Goal: Ask a question: Seek information or help from site administrators or community

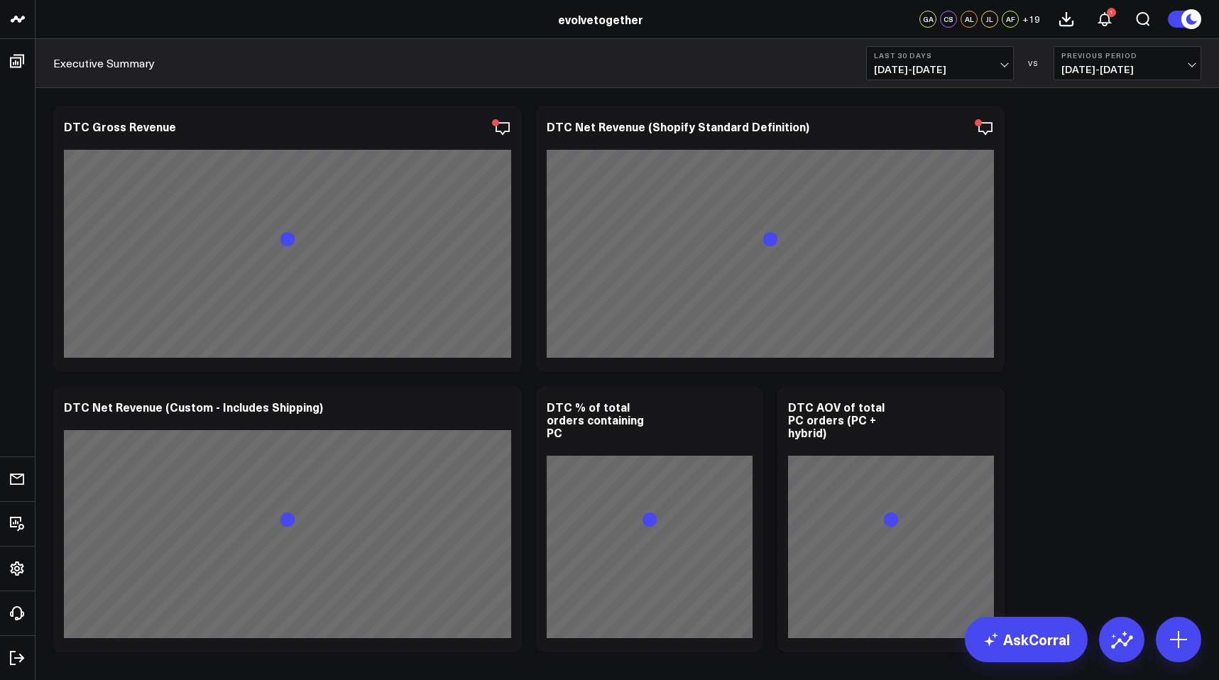
click at [1005, 68] on span "[DATE] - [DATE]" at bounding box center [940, 69] width 132 height 11
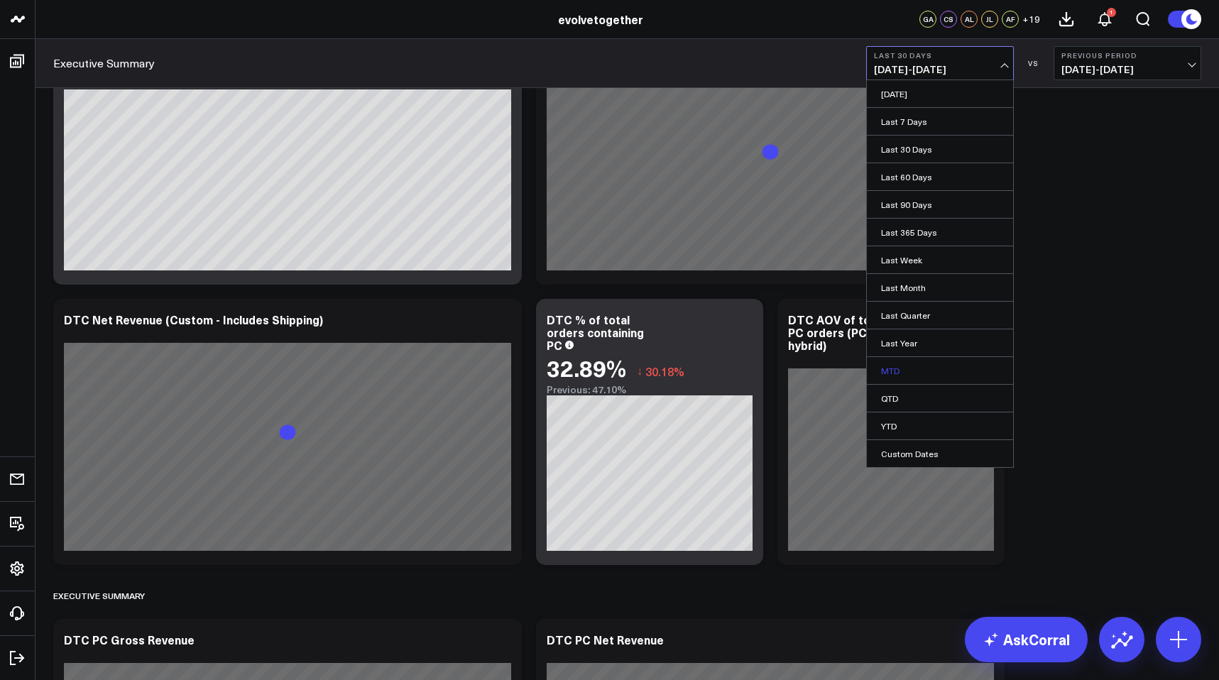
scroll to position [87, 0]
click at [905, 318] on link "Last Quarter" at bounding box center [940, 315] width 146 height 27
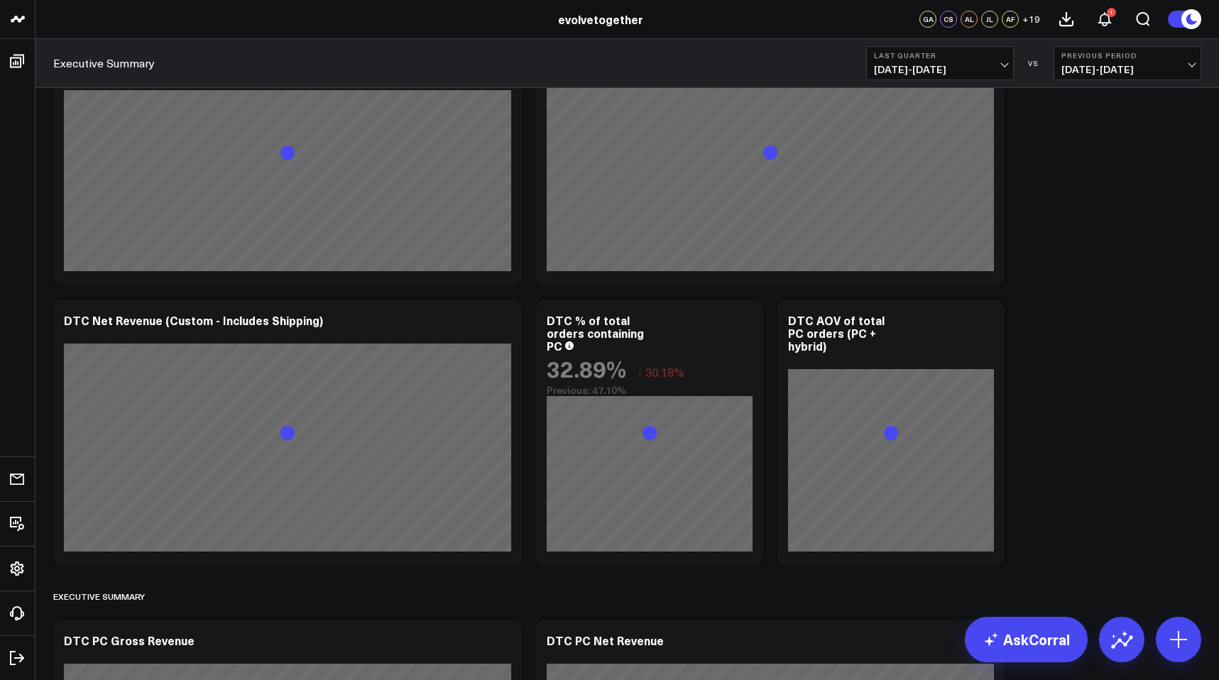
click at [1123, 53] on b "Previous Period" at bounding box center [1128, 55] width 132 height 9
click at [1031, 53] on div "Last Quarter [DATE] - [DATE] VS Previous Period [DATE] - [DATE]" at bounding box center [1033, 63] width 335 height 34
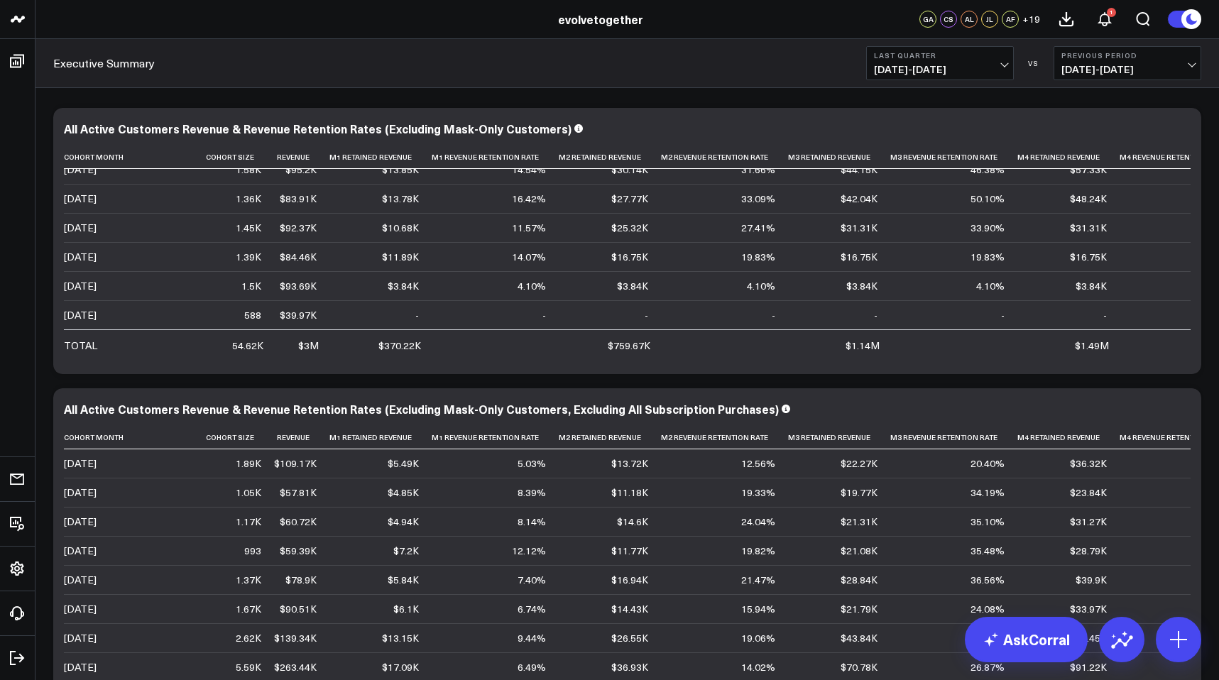
scroll to position [486, 1]
click at [1184, 143] on div "All Active Customers Revenue & Revenue Retention Rates (Excluding Mask-Only Cus…" at bounding box center [627, 241] width 1127 height 238
click at [1182, 136] on icon at bounding box center [1182, 136] width 3 height 3
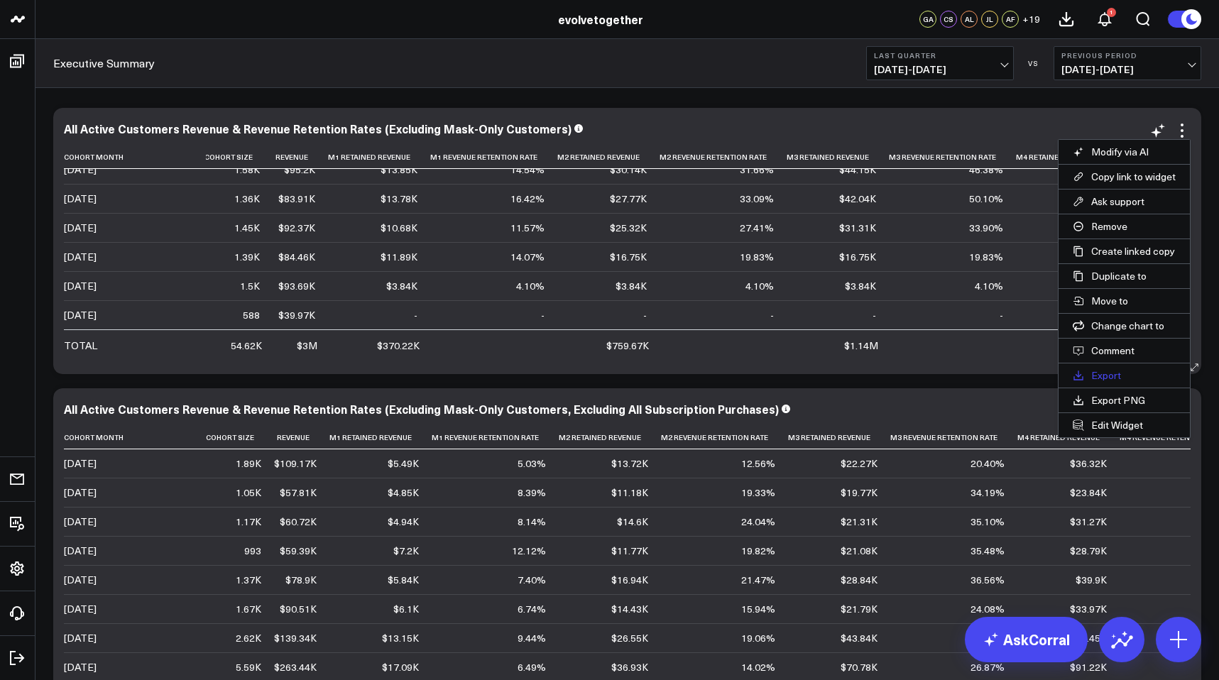
click at [1124, 369] on button "Export" at bounding box center [1124, 376] width 131 height 24
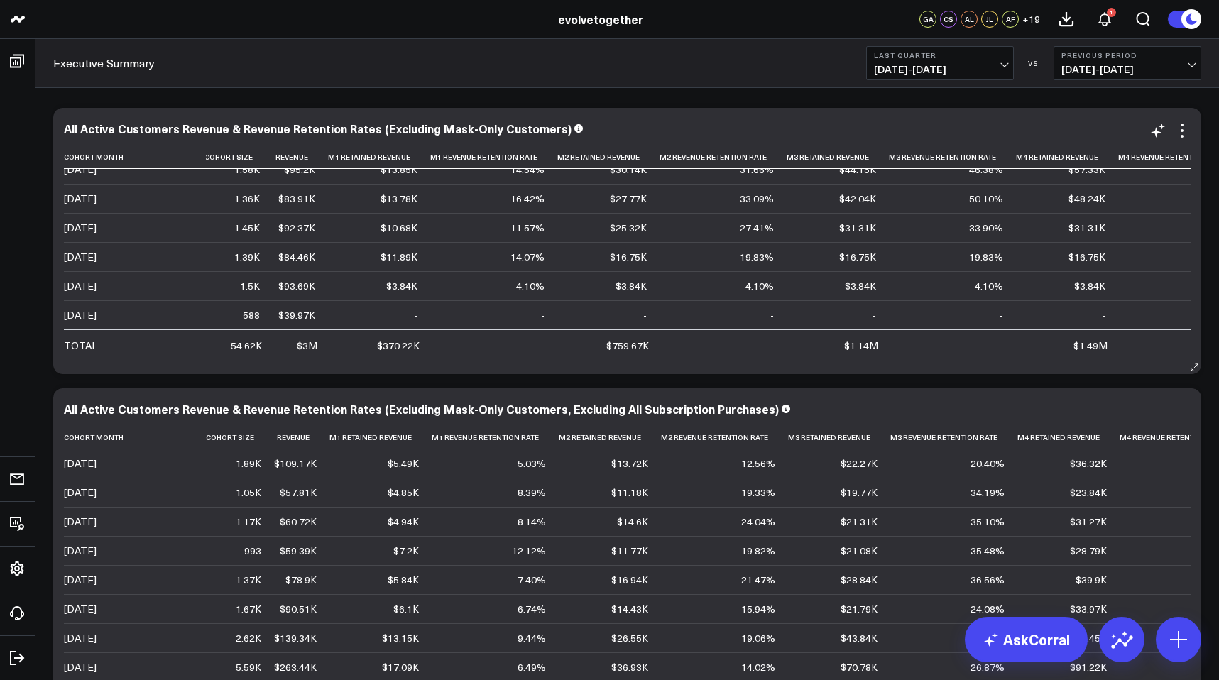
click at [755, 138] on div "All Active Customers Revenue & Revenue Retention Rates (Excluding Mask-Only Cus…" at bounding box center [627, 130] width 1127 height 16
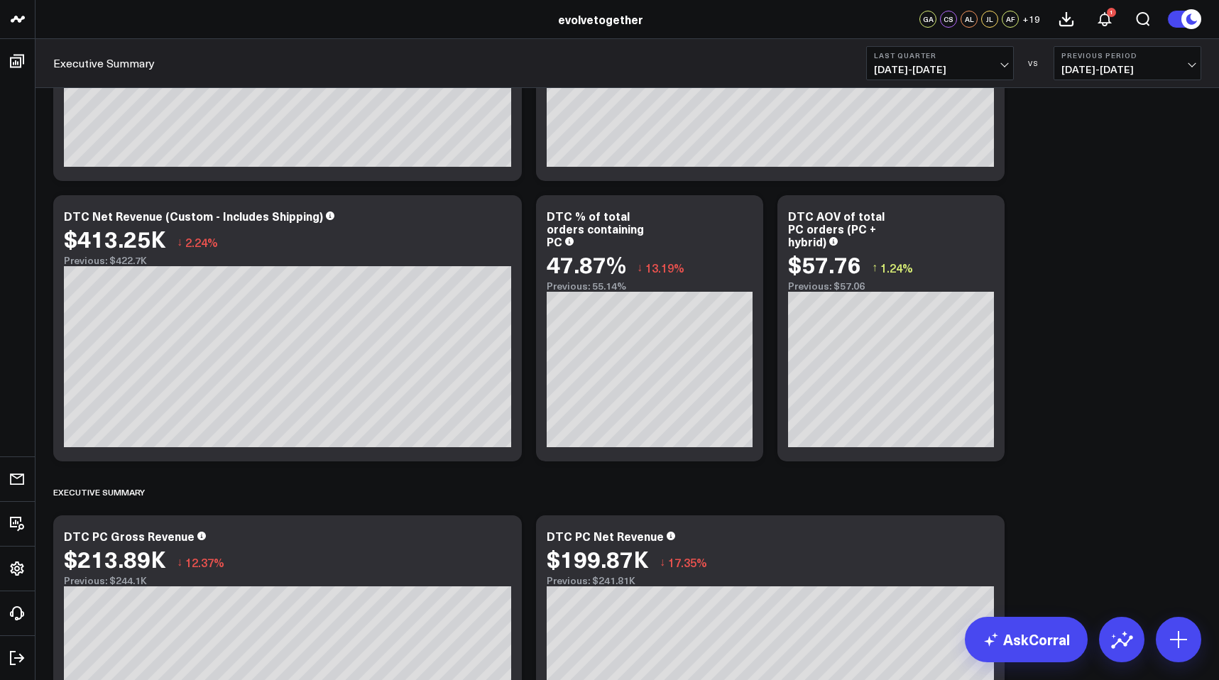
scroll to position [183, 0]
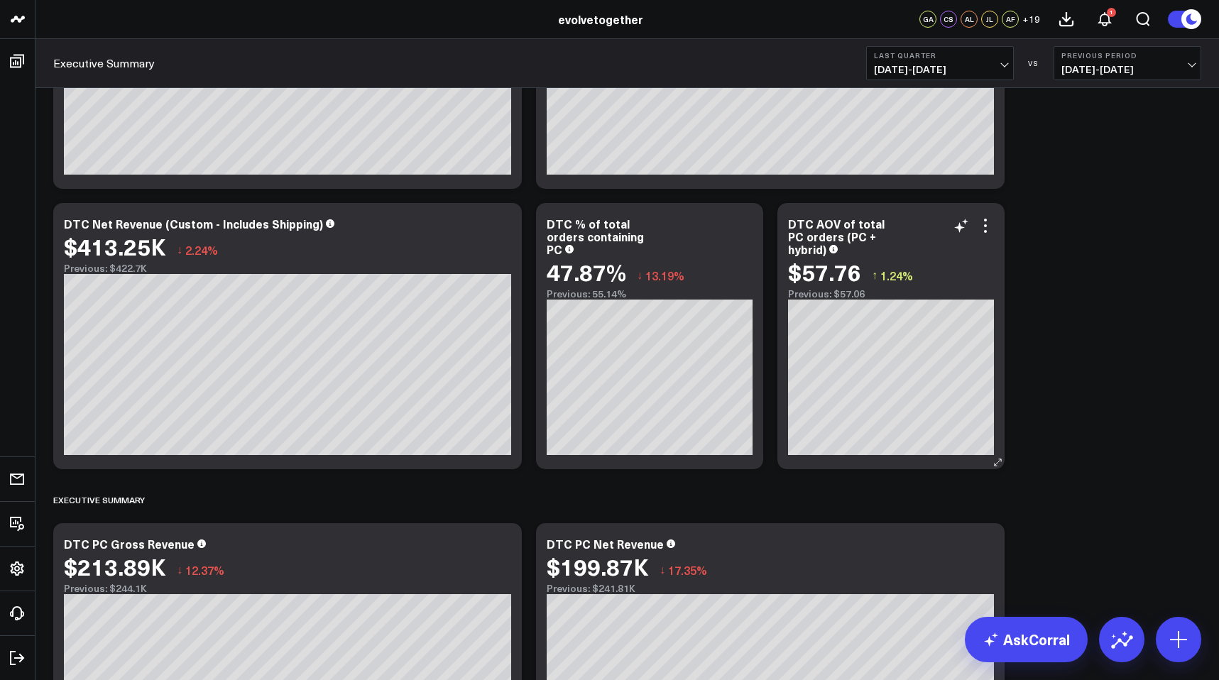
click at [904, 209] on div "DTC AOV of total PC orders (PC + hybrid) $57.76 ↑ 1.24% Previous: $57.06" at bounding box center [891, 336] width 227 height 266
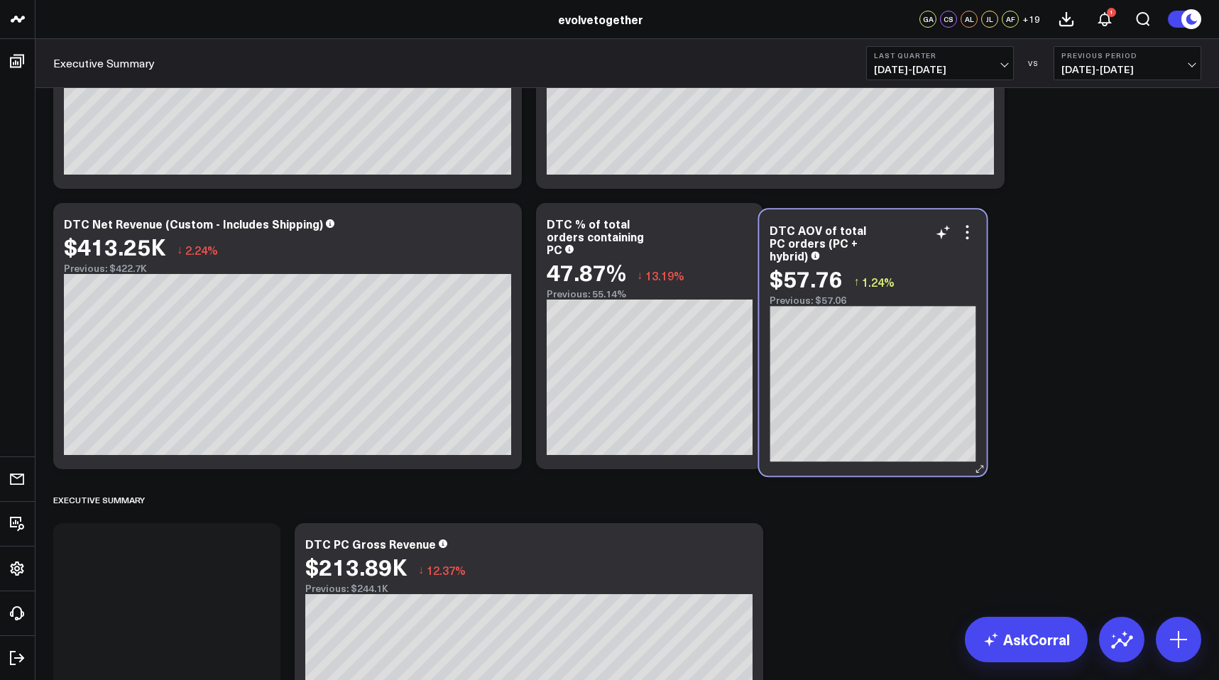
click at [886, 217] on div "DTC AOV of total PC orders (PC + hybrid) $57.76 ↑ 1.24% Previous: $57.06" at bounding box center [872, 342] width 227 height 266
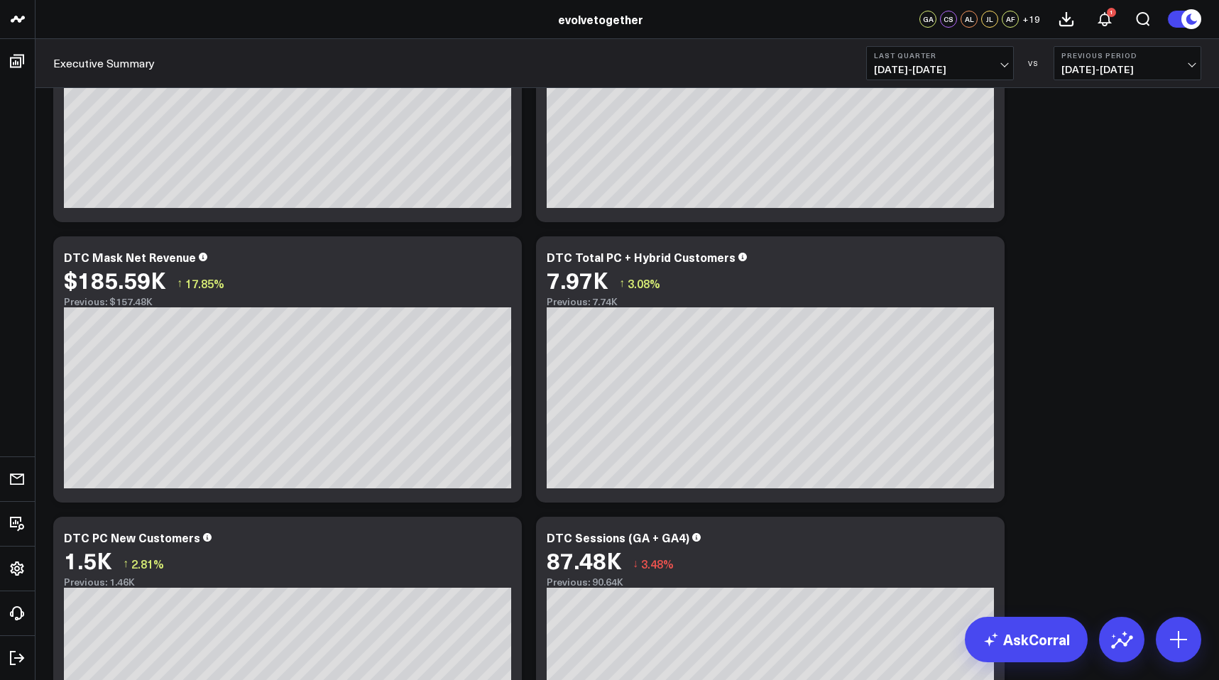
scroll to position [984, 0]
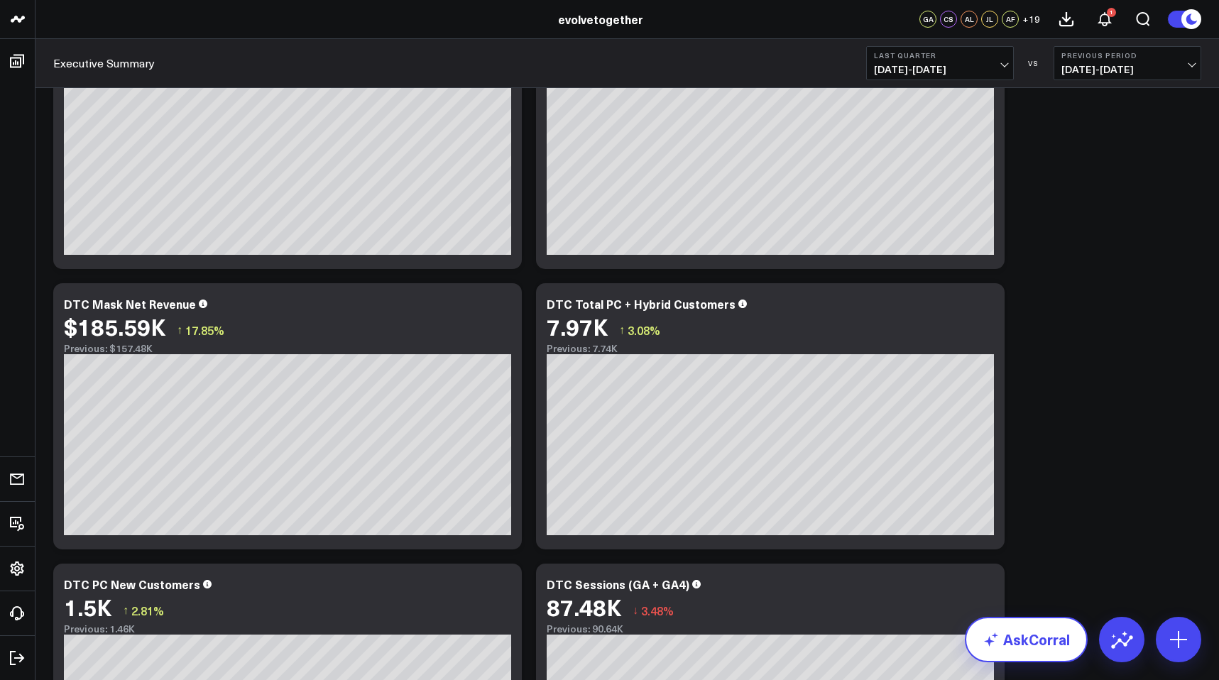
click at [996, 645] on icon at bounding box center [991, 639] width 17 height 17
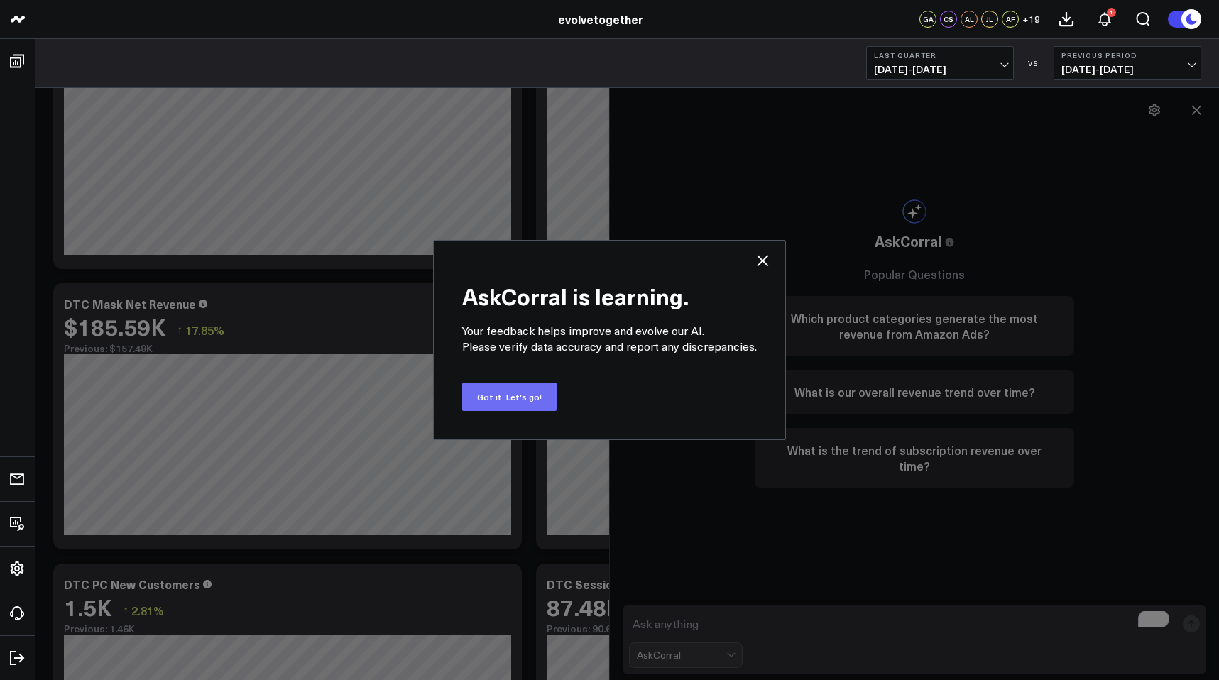
click at [517, 401] on button "Got it. Let's go!" at bounding box center [509, 397] width 94 height 28
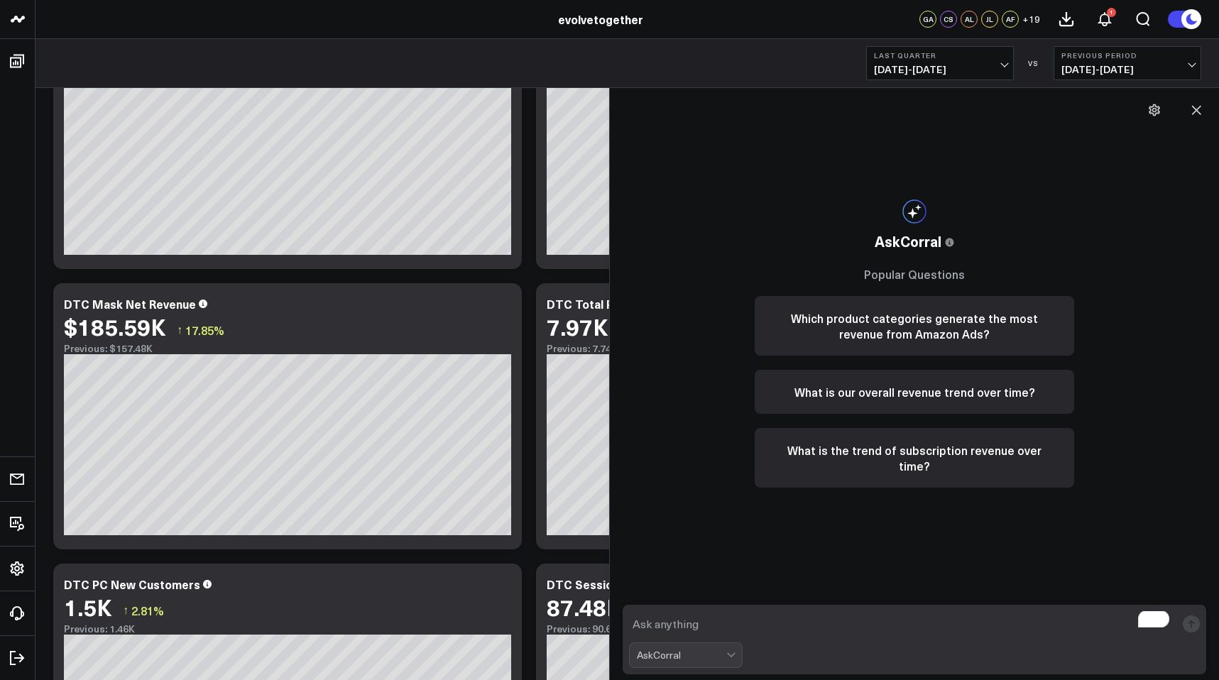
click at [784, 621] on textarea "To enrich screen reader interactions, please activate Accessibility in Grammarl…" at bounding box center [902, 624] width 547 height 26
type textarea "can you pull new customer sessions for last quarter"
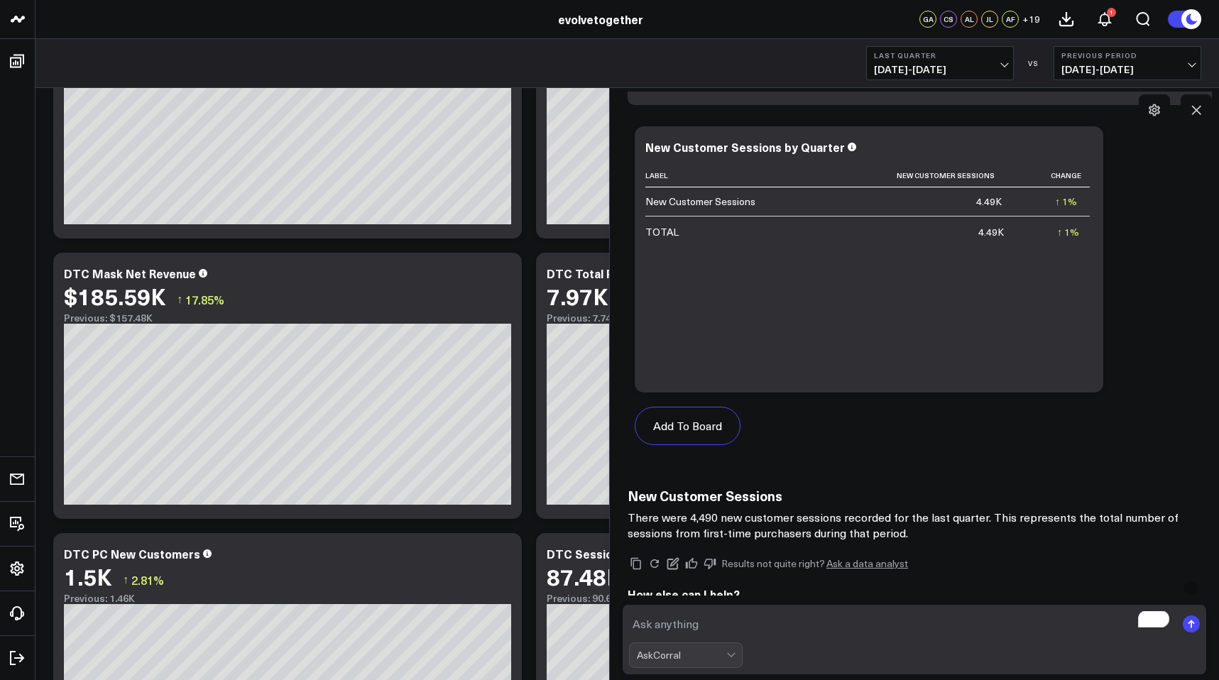
scroll to position [672, 0]
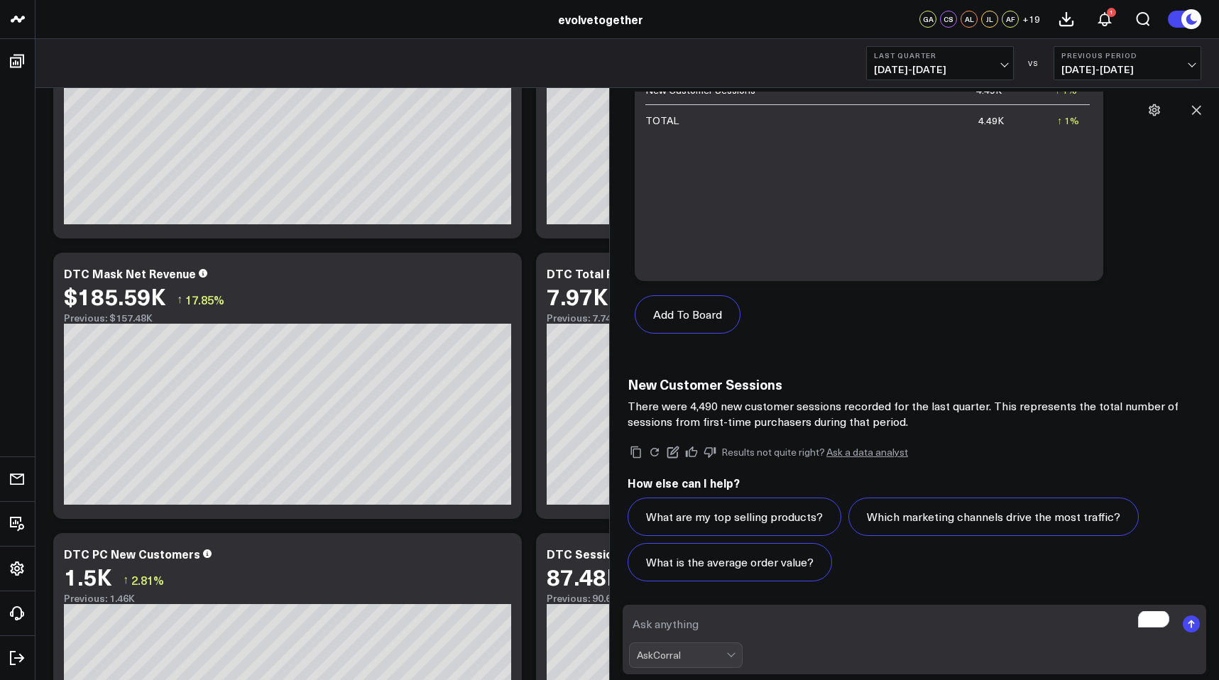
click at [792, 628] on textarea "To enrich screen reader interactions, please activate Accessibility in Grammarl…" at bounding box center [902, 624] width 547 height 26
type textarea "can you compare to the previous period?"
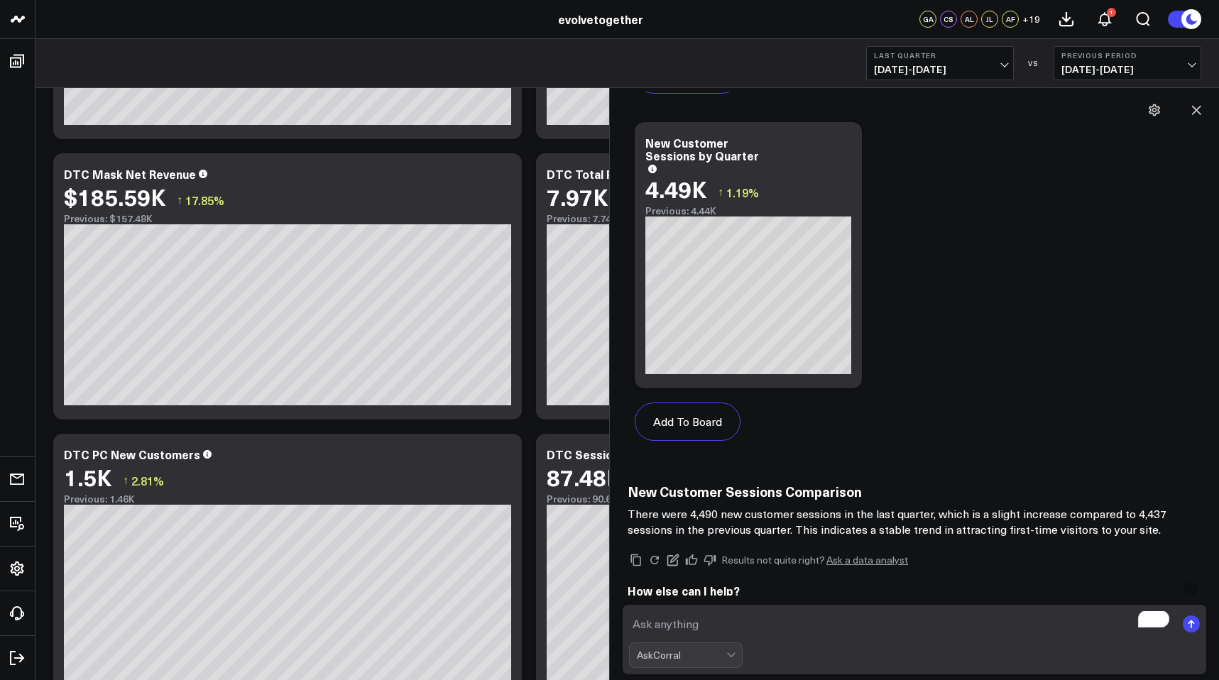
scroll to position [2013, 0]
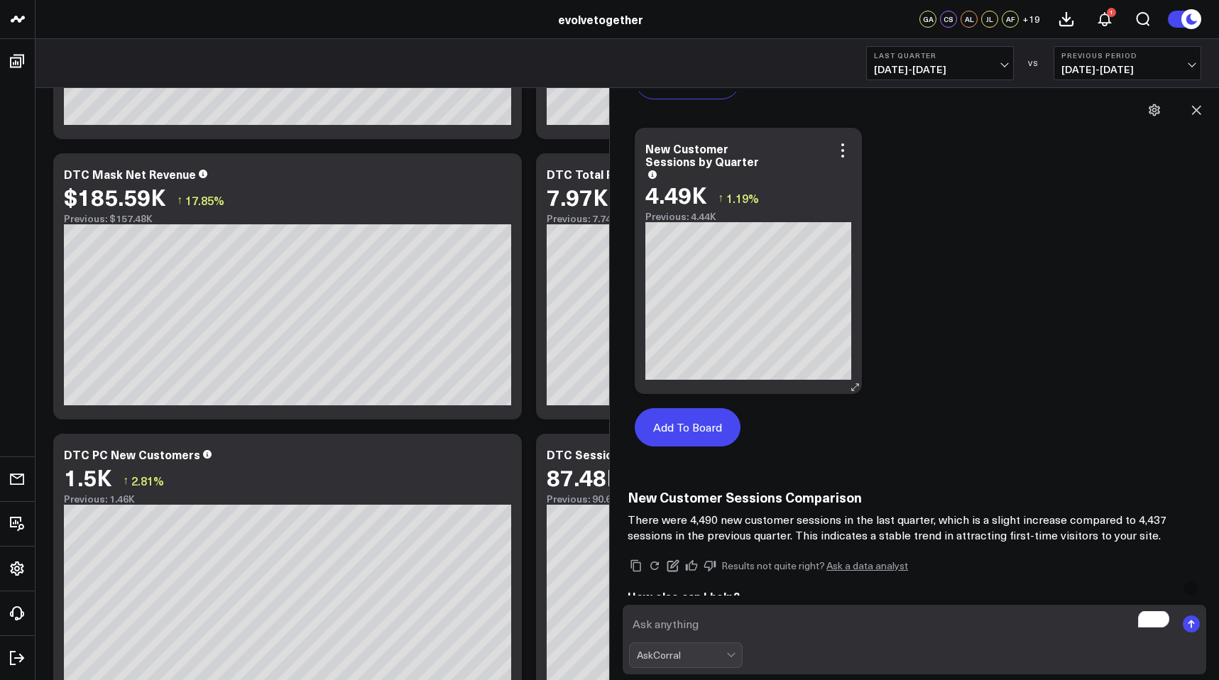
click at [681, 427] on button "Add To Board" at bounding box center [688, 427] width 106 height 38
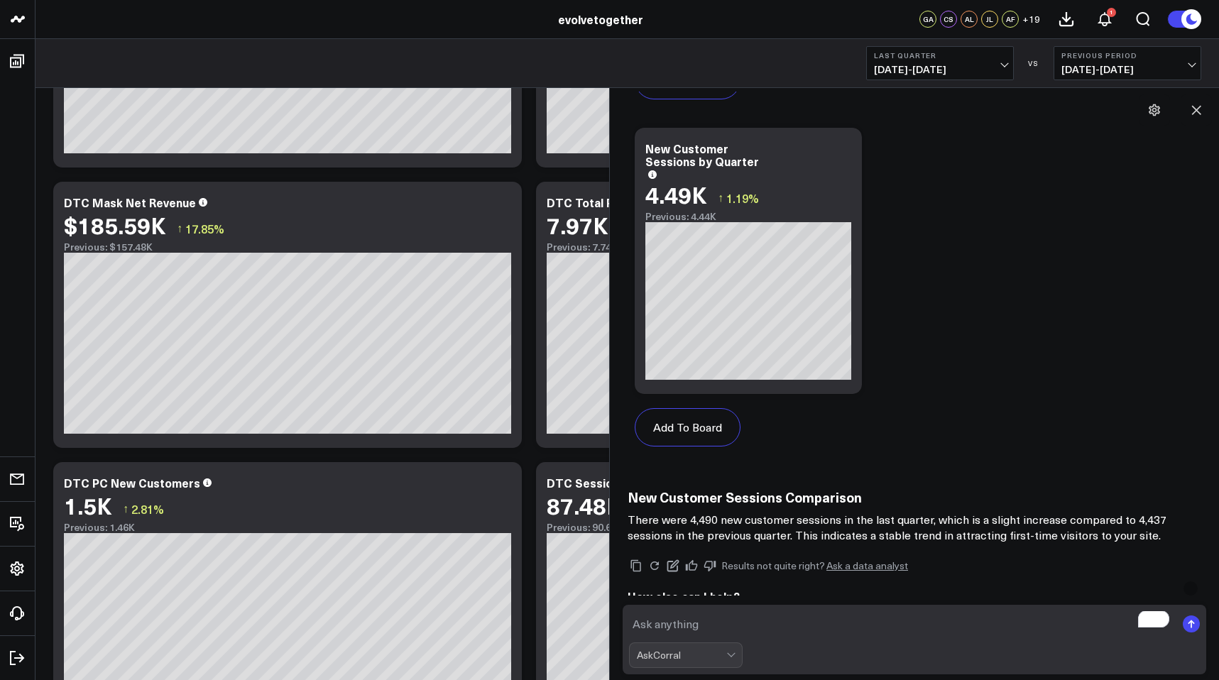
scroll to position [1004, 0]
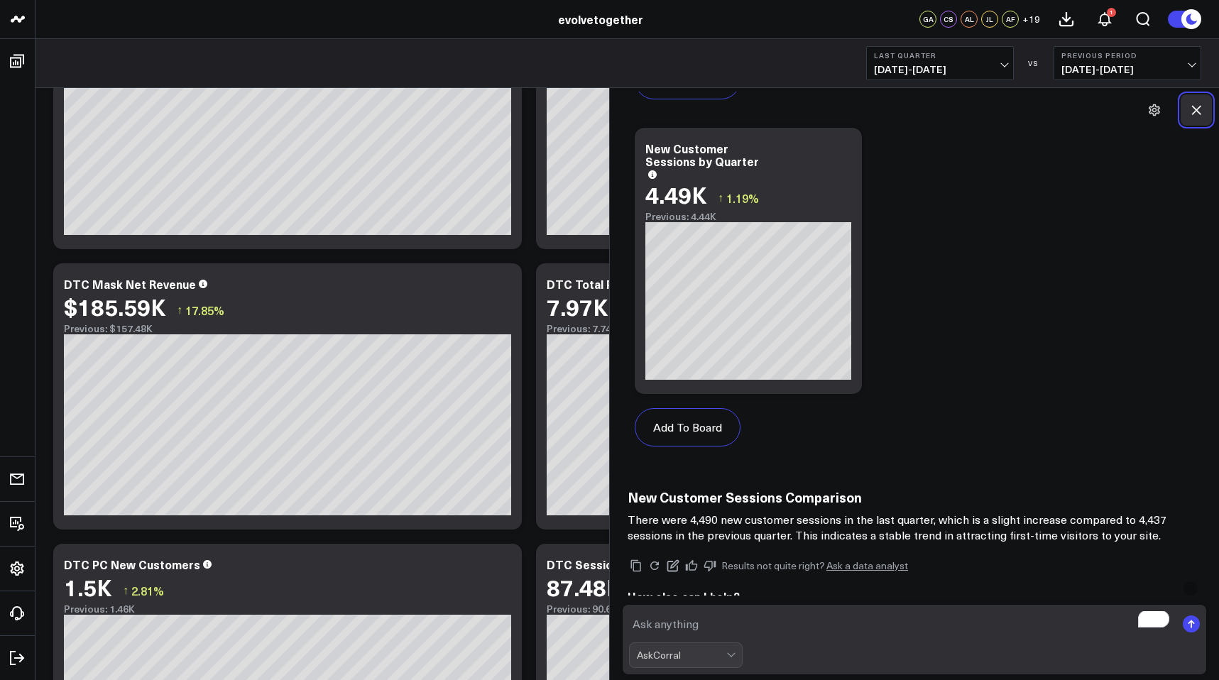
click at [1188, 119] on button at bounding box center [1196, 109] width 31 height 31
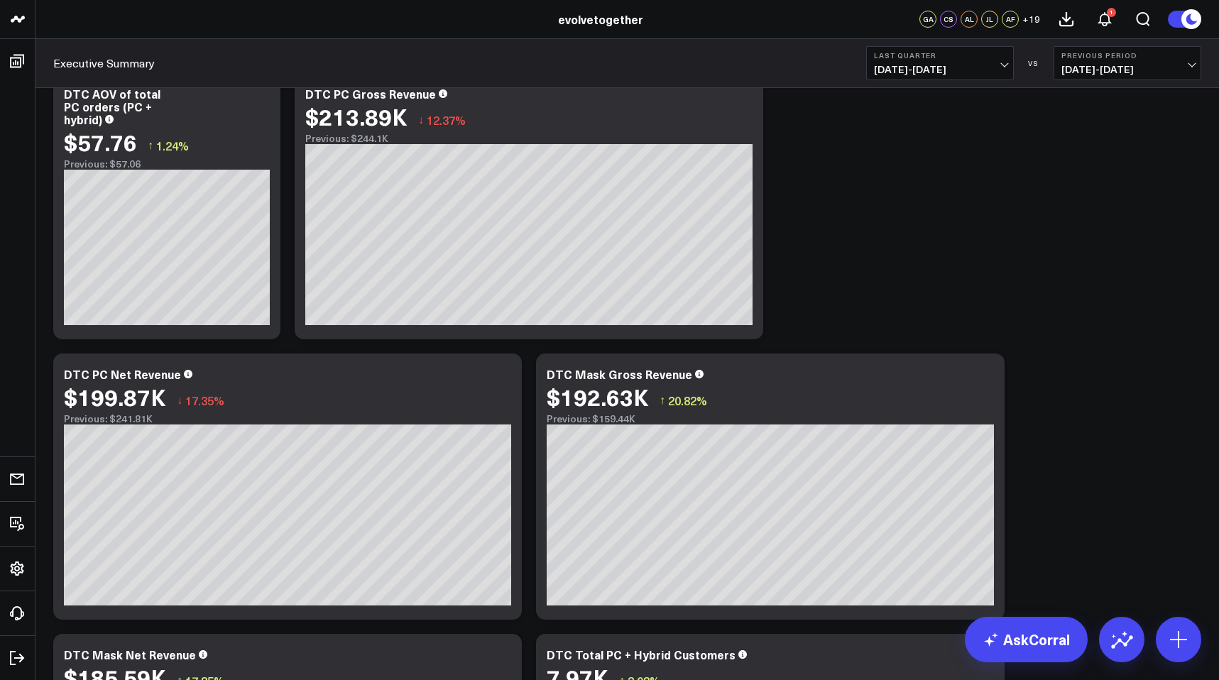
scroll to position [97, 0]
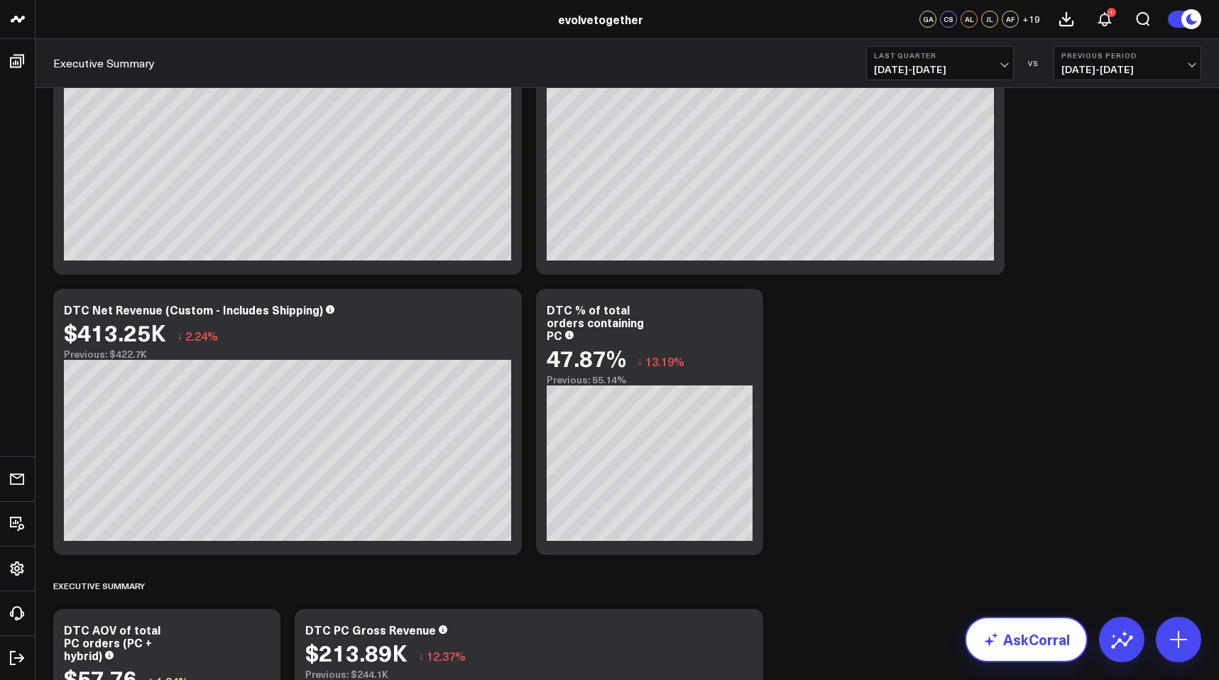
click at [1008, 652] on link "AskCorral" at bounding box center [1026, 639] width 123 height 45
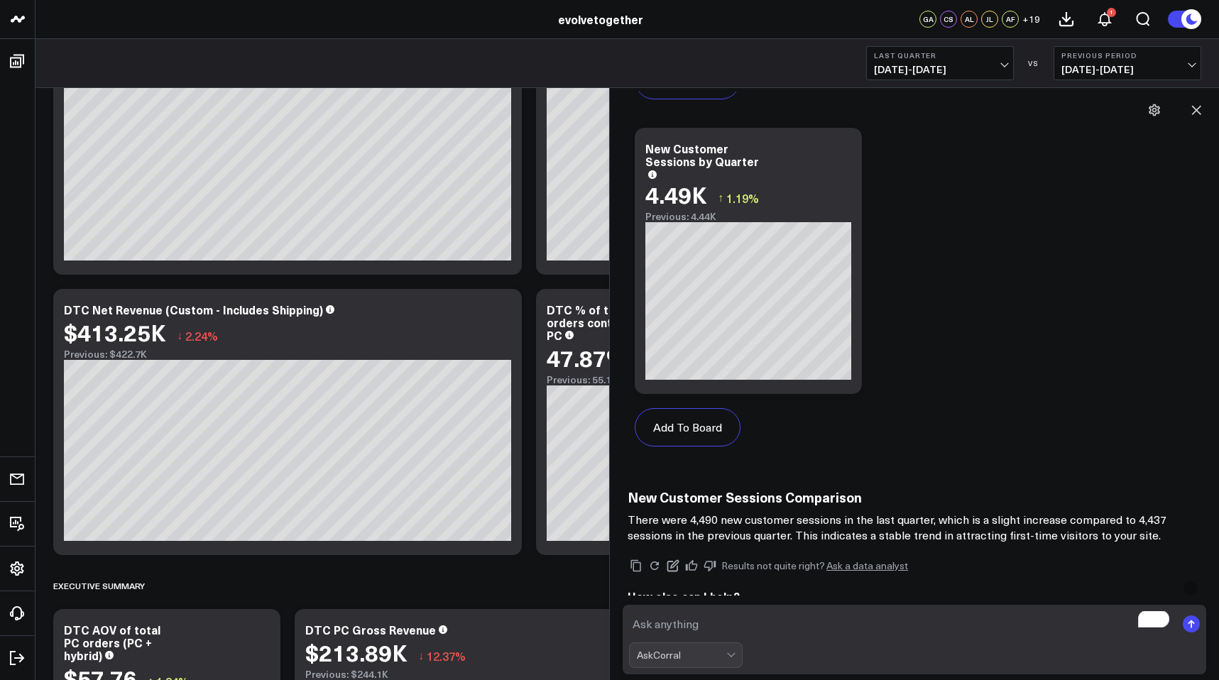
click at [871, 631] on textarea "To enrich screen reader interactions, please activate Accessibility in Grammarl…" at bounding box center [902, 624] width 547 height 26
type textarea "total orders last quarter"
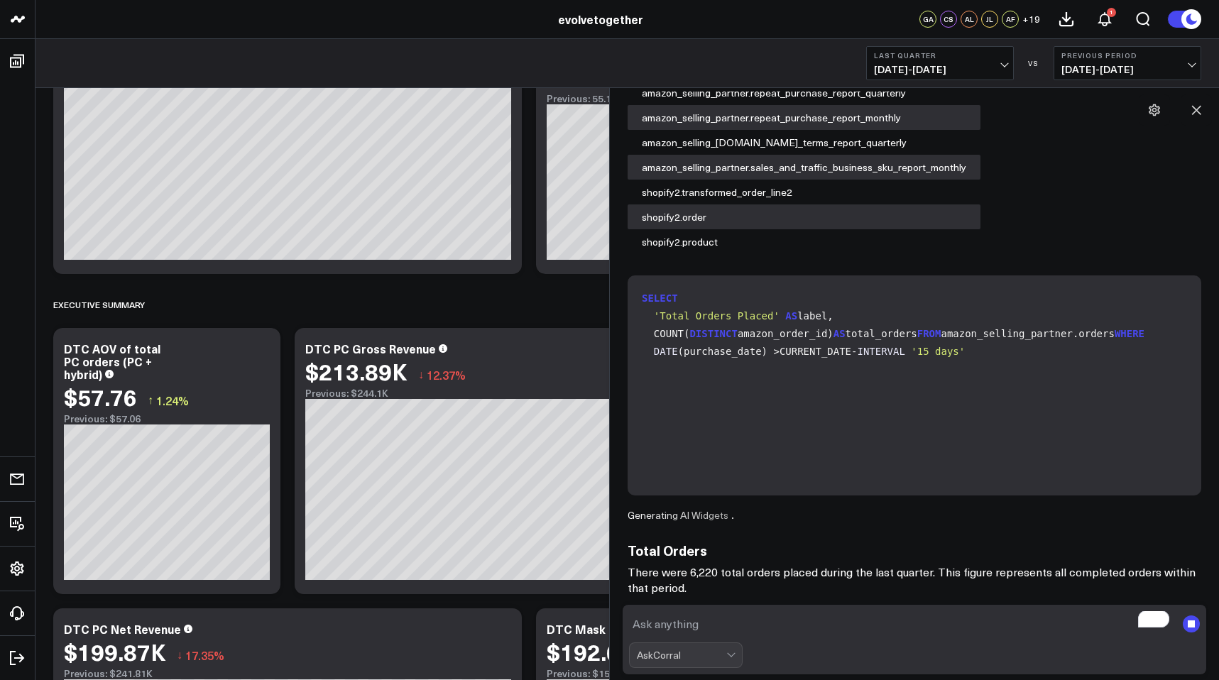
scroll to position [406, 0]
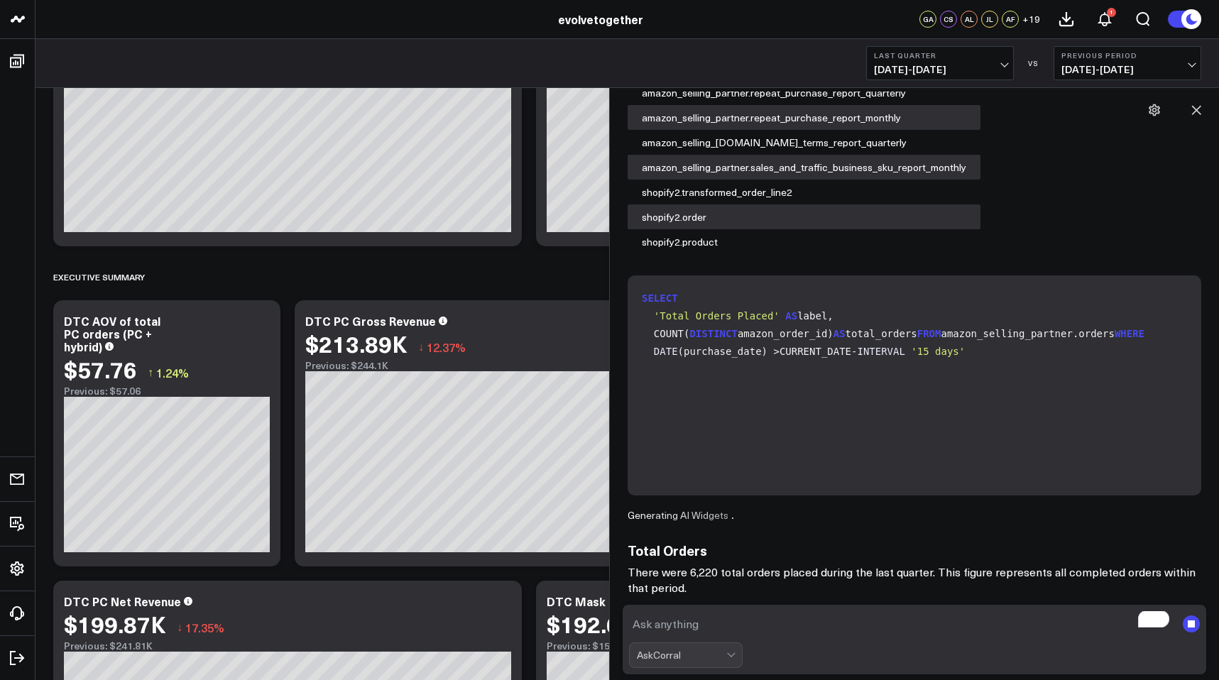
click at [829, 634] on textarea "To enrich screen reader interactions, please activate Accessibility in Grammarl…" at bounding box center [902, 624] width 547 height 26
click at [827, 625] on textarea "To enrich screen reader interactions, please activate Accessibility in Grammarl…" at bounding box center [902, 624] width 547 height 26
type textarea "compared to prevous period?"
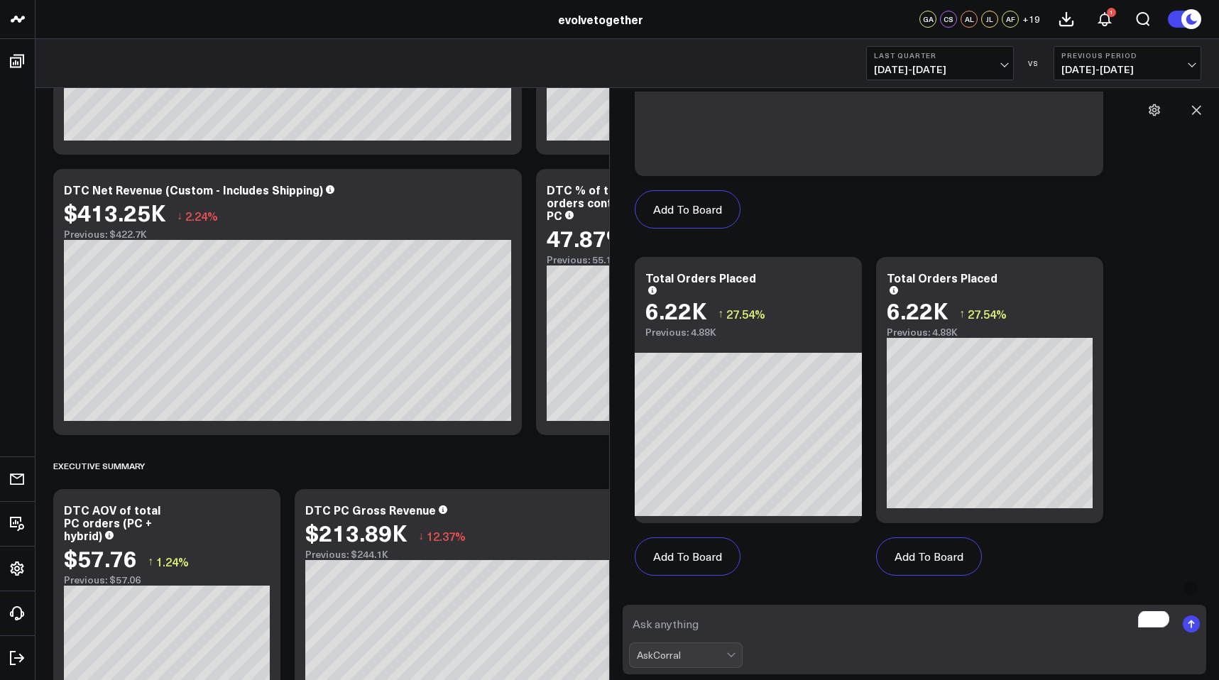
scroll to position [3291, 0]
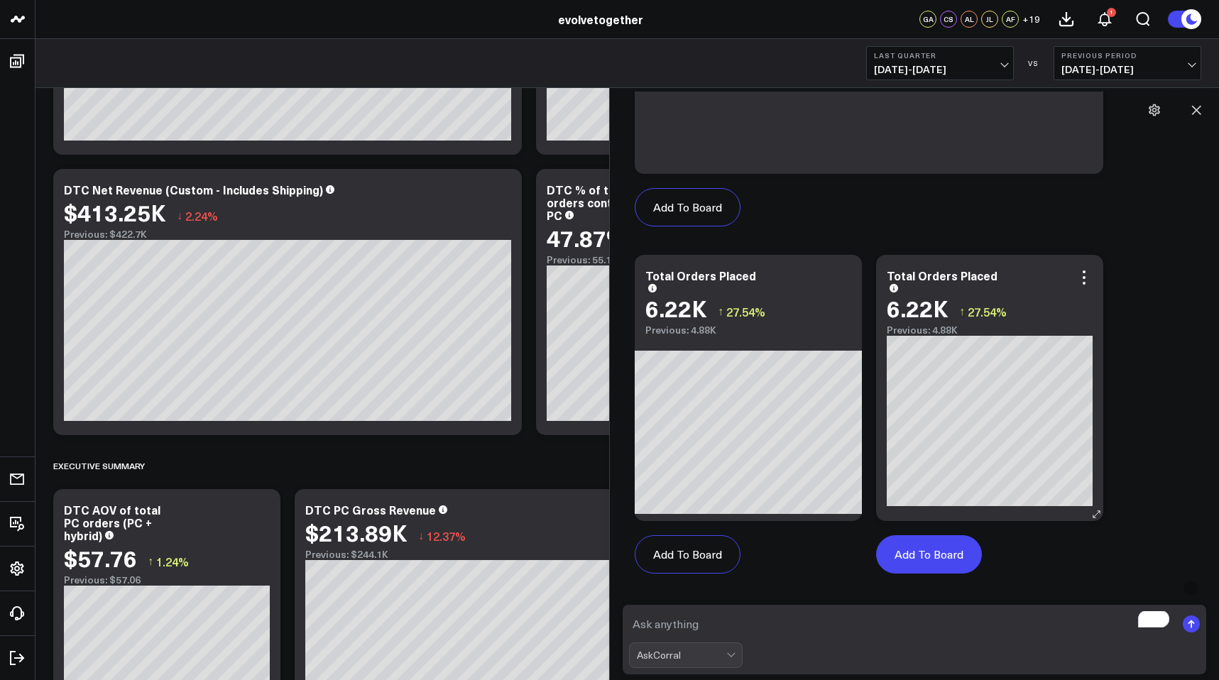
click at [947, 557] on button "Add To Board" at bounding box center [929, 554] width 106 height 38
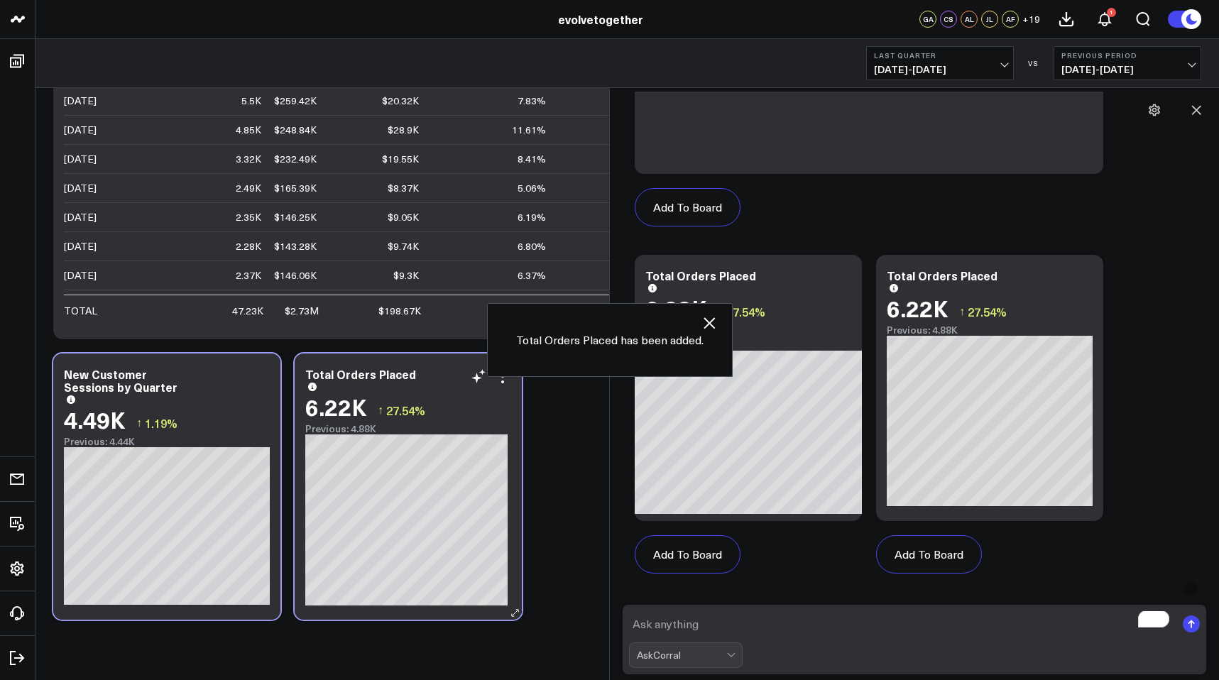
scroll to position [3510, 0]
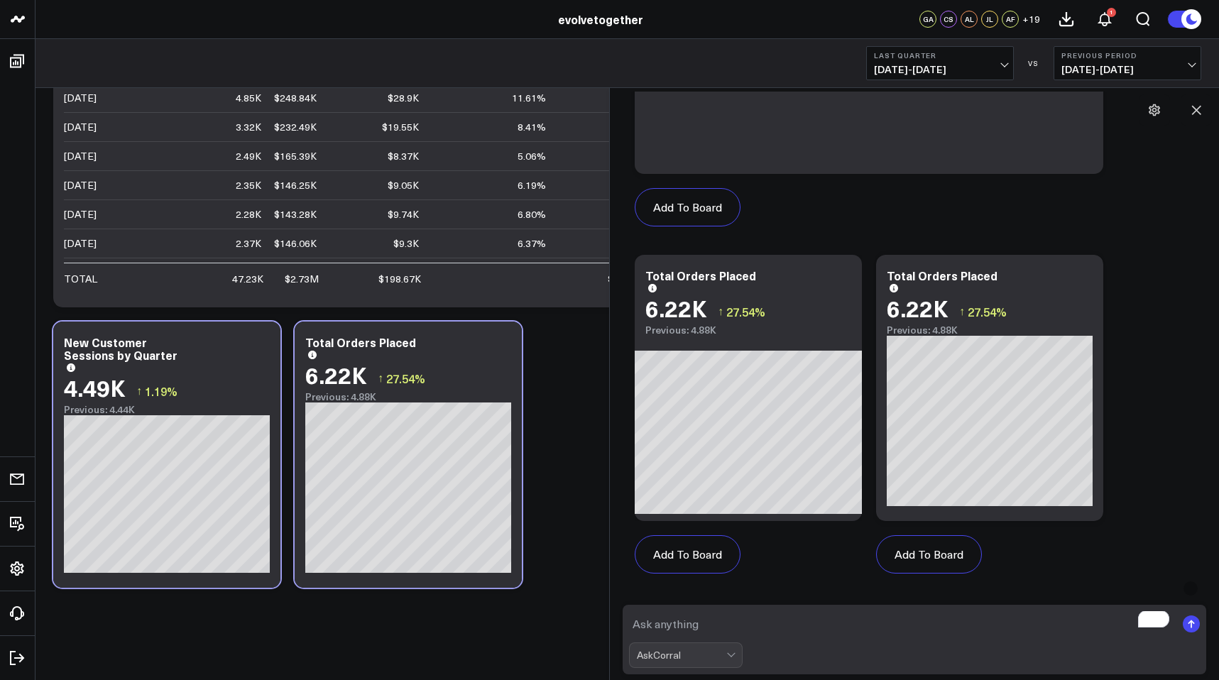
click at [506, 342] on icon at bounding box center [502, 344] width 17 height 17
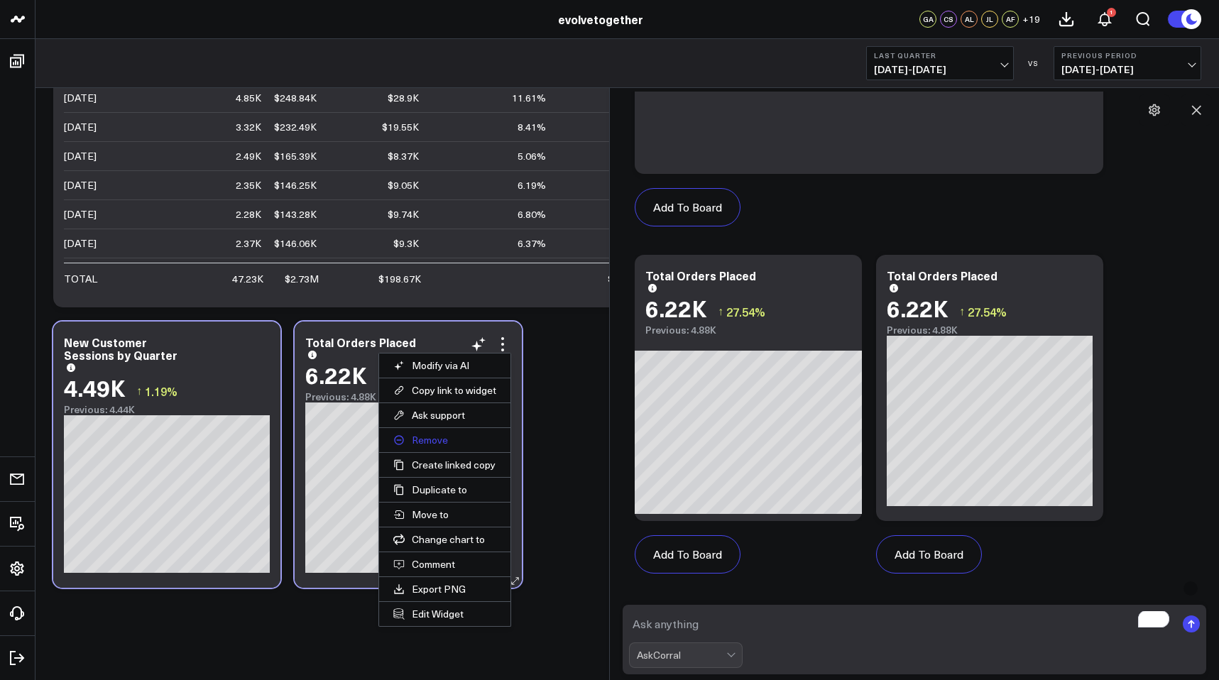
click at [430, 446] on button "Remove" at bounding box center [444, 440] width 131 height 24
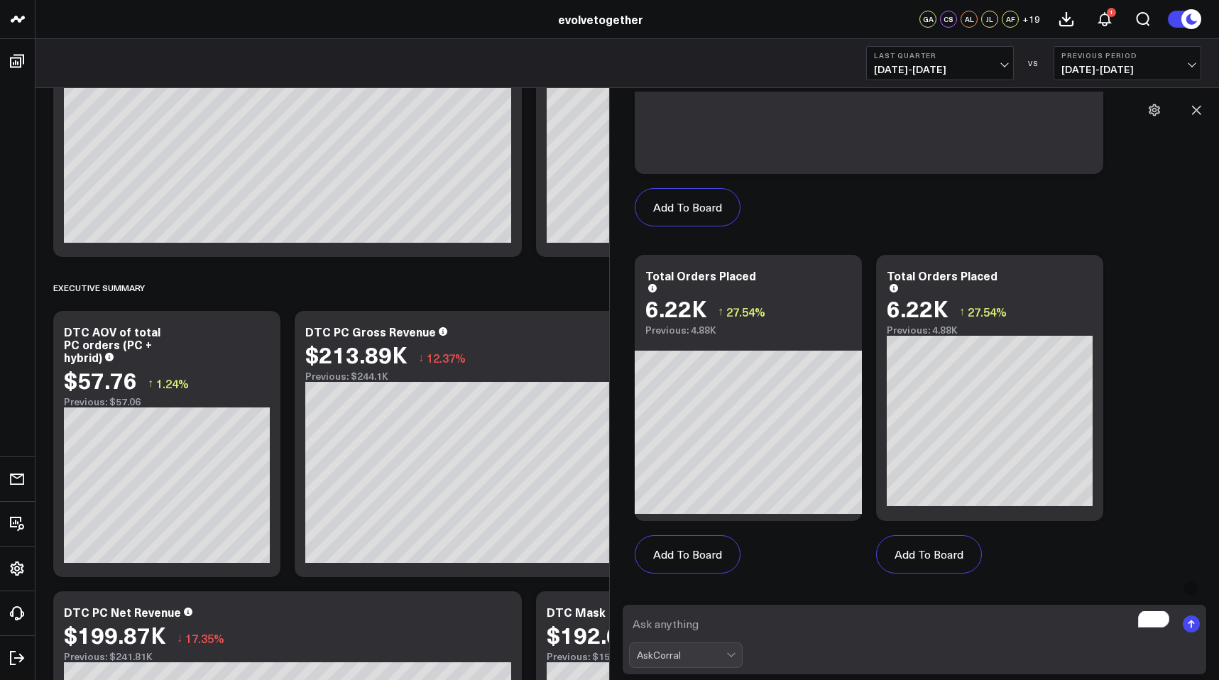
scroll to position [493, 0]
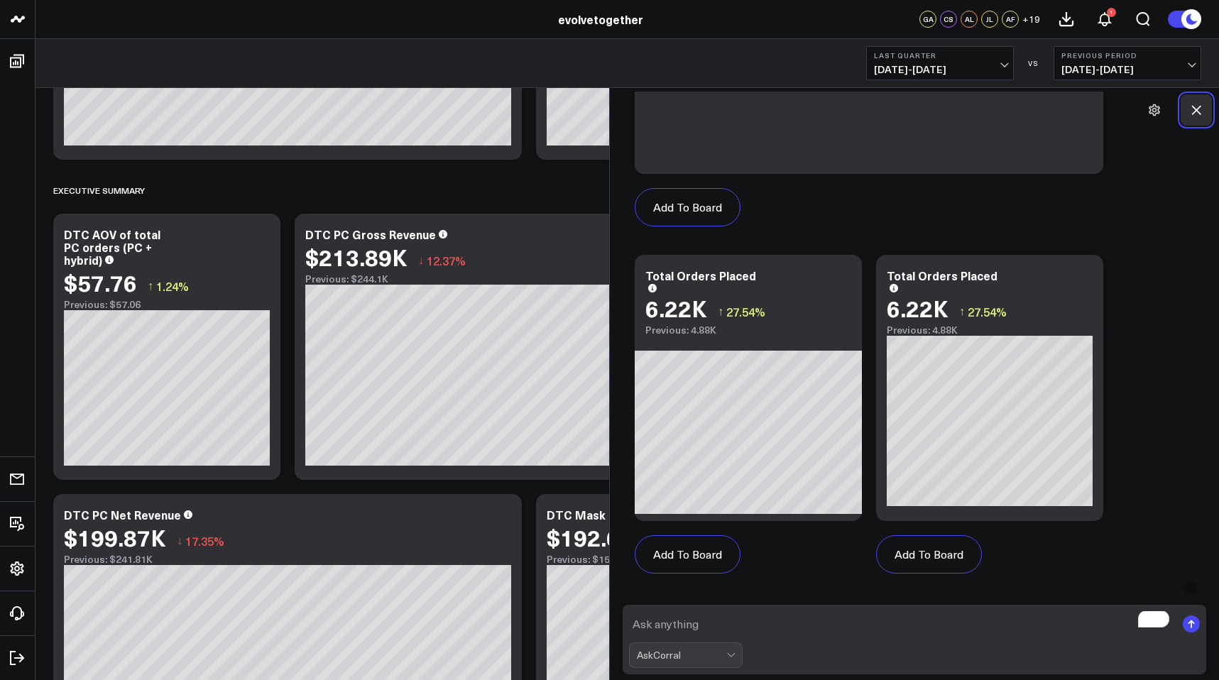
click at [1198, 114] on icon at bounding box center [1196, 110] width 14 height 14
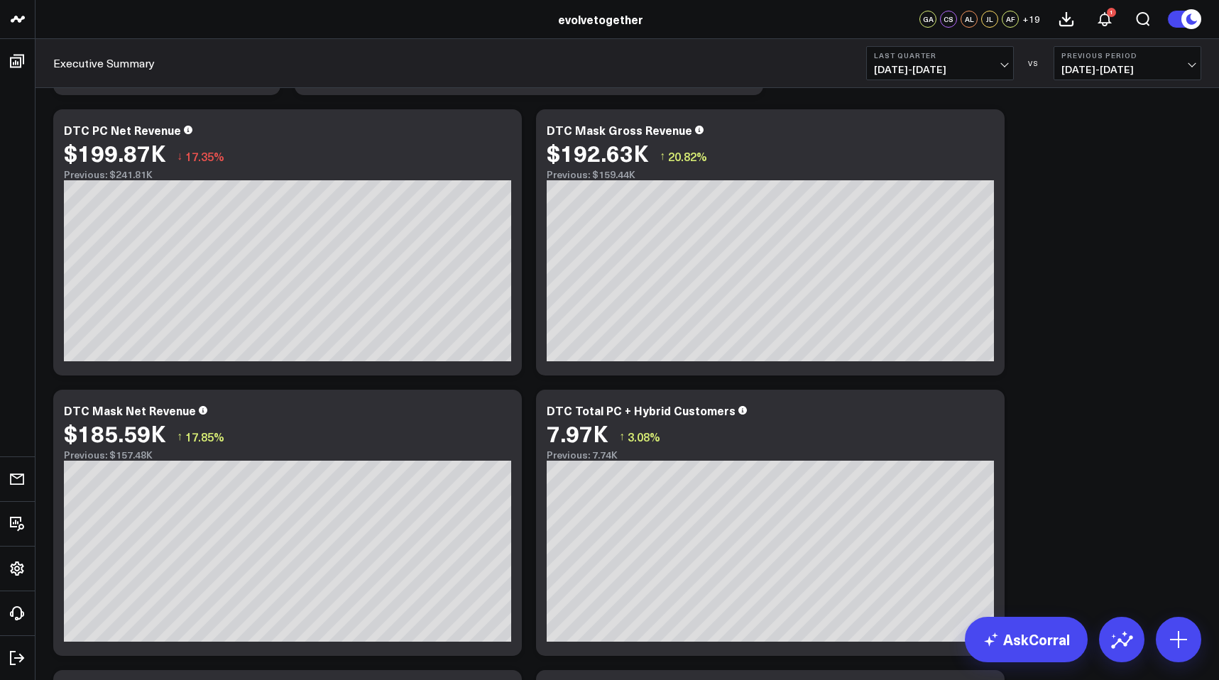
scroll to position [879, 0]
